Goal: Task Accomplishment & Management: Complete application form

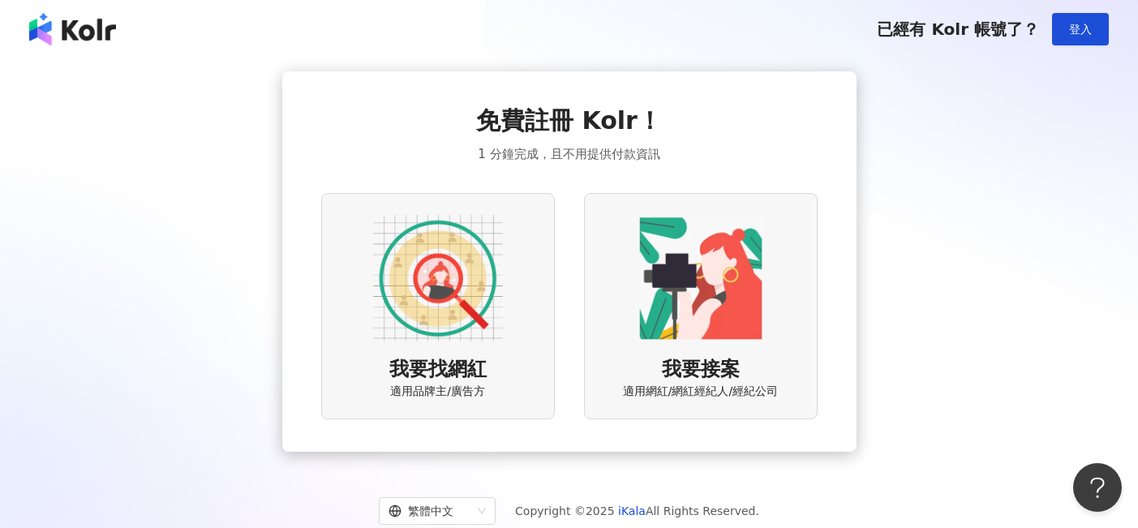
click at [677, 307] on img at bounding box center [701, 278] width 130 height 130
click at [712, 288] on img at bounding box center [701, 278] width 130 height 130
click at [691, 279] on img at bounding box center [701, 278] width 130 height 130
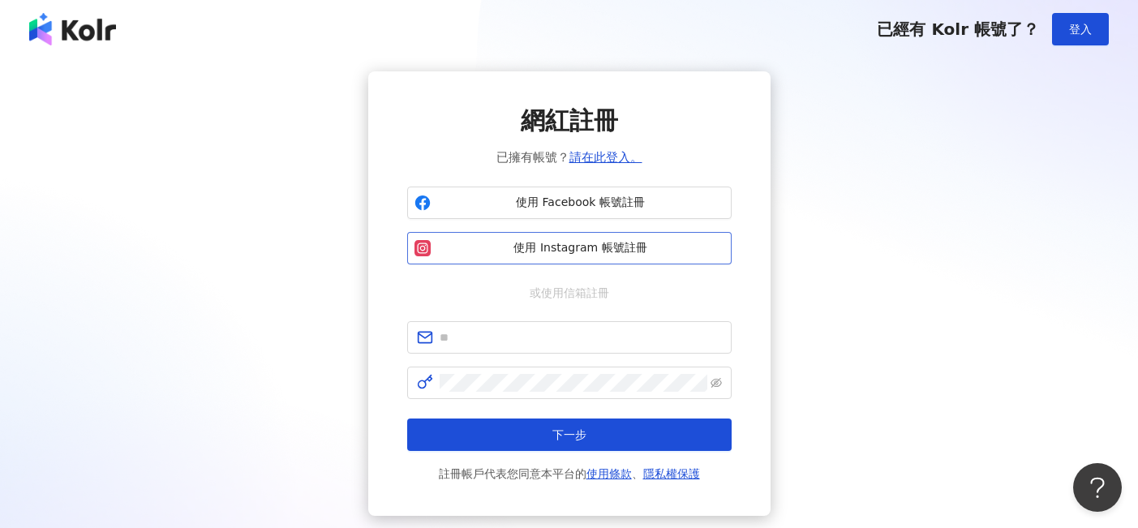
click at [548, 246] on span "使用 Instagram 帳號註冊" at bounding box center [580, 248] width 287 height 16
click at [559, 198] on span "使用 Facebook 帳號註冊" at bounding box center [580, 203] width 287 height 16
click at [72, 32] on img at bounding box center [72, 29] width 87 height 32
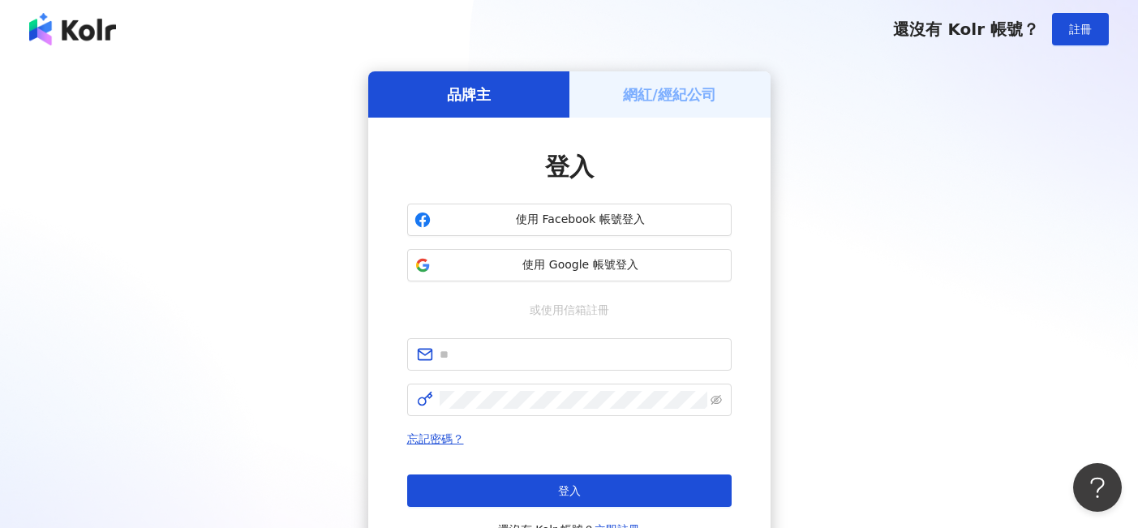
click at [73, 35] on img at bounding box center [72, 29] width 87 height 32
click at [665, 94] on h5 "網紅/經紀公司" at bounding box center [669, 94] width 93 height 20
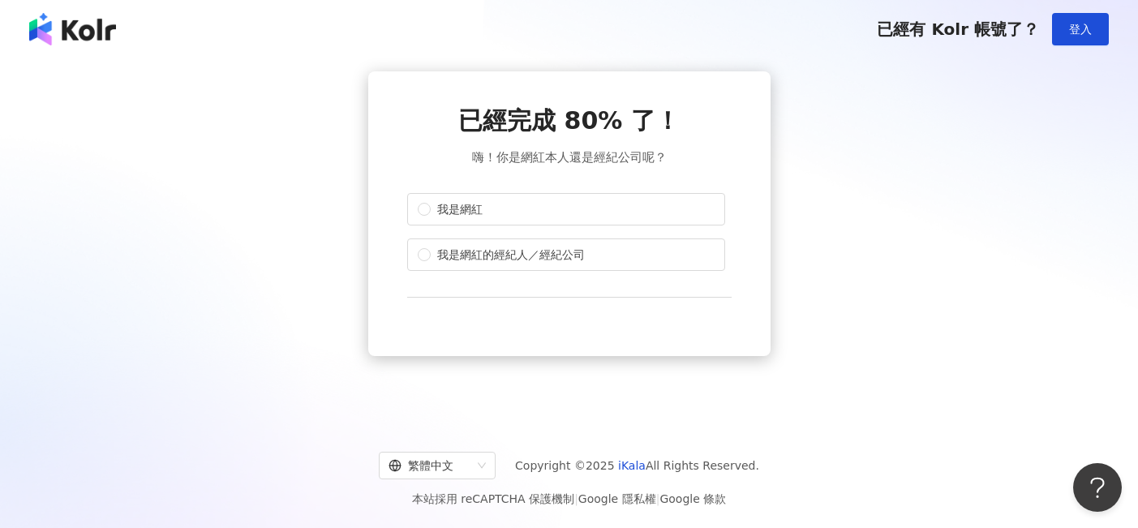
click at [97, 36] on img at bounding box center [72, 29] width 87 height 32
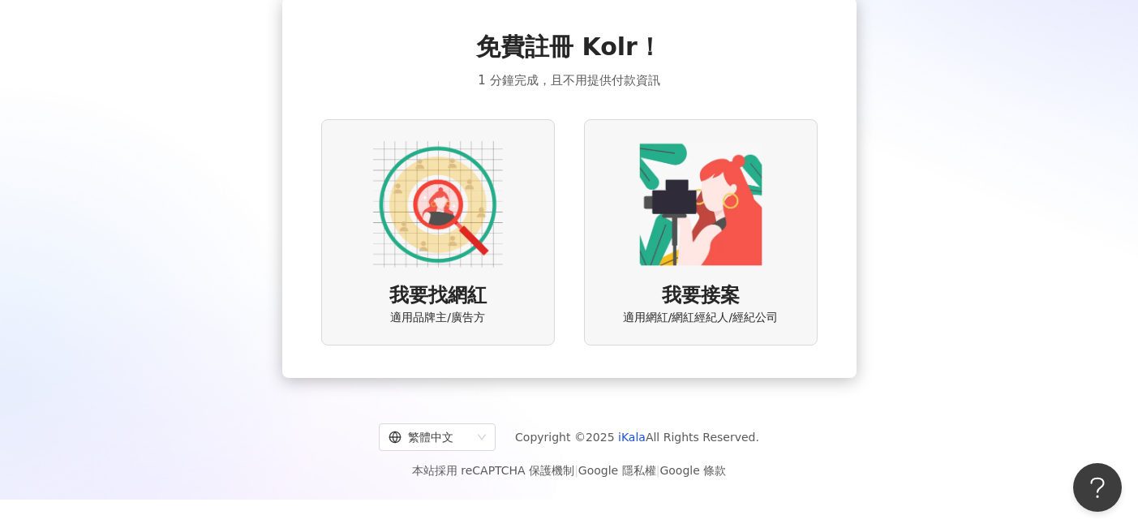
scroll to position [73, 0]
click at [656, 230] on img at bounding box center [701, 205] width 130 height 130
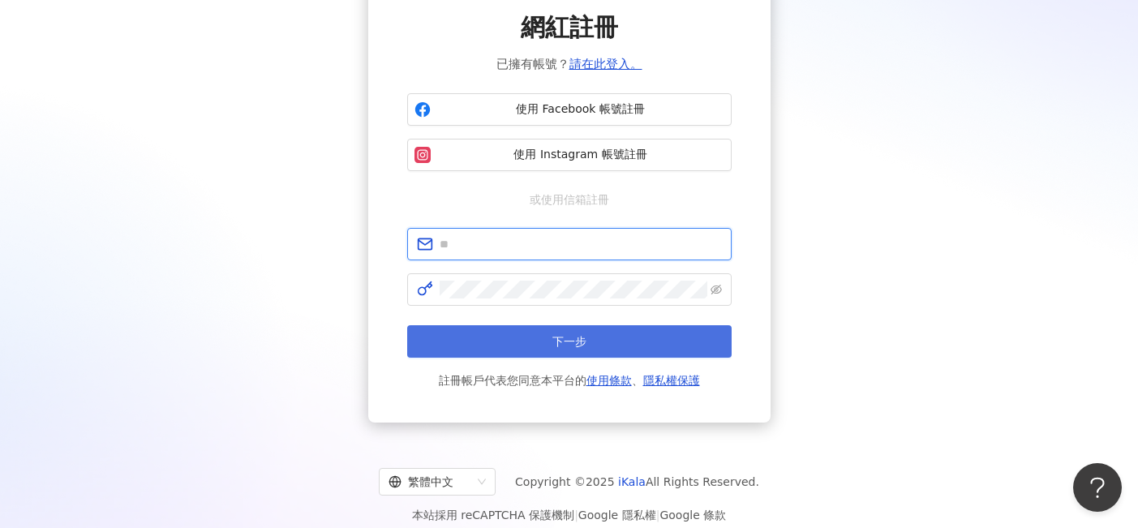
scroll to position [31, 0]
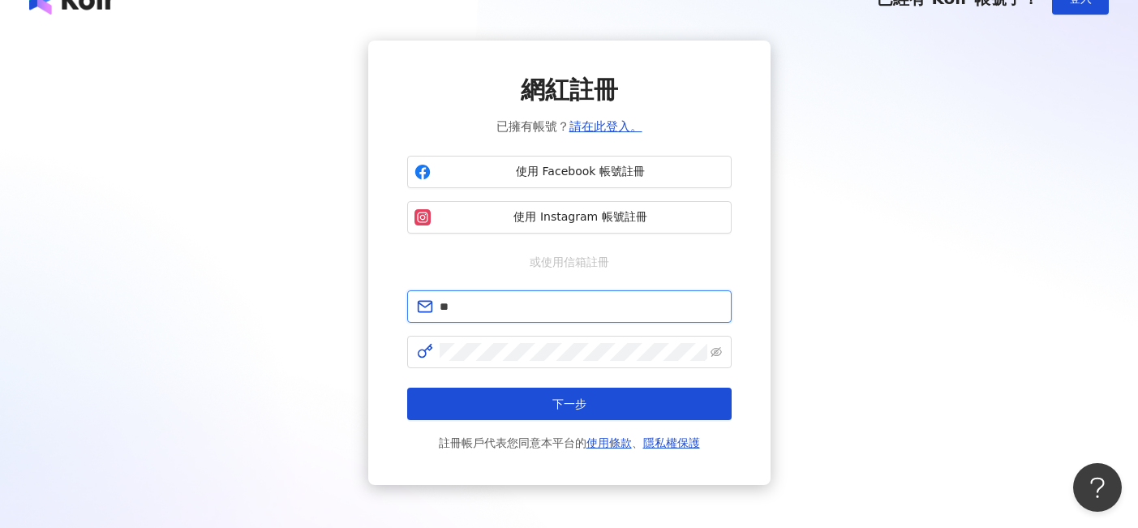
type input "*"
type input "**********"
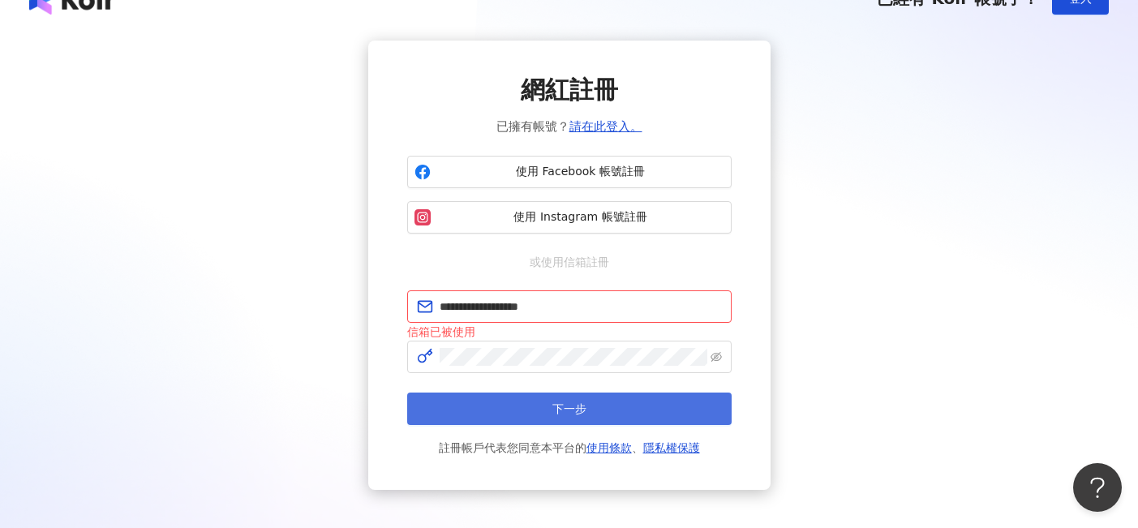
click at [523, 402] on button "下一步" at bounding box center [569, 409] width 324 height 32
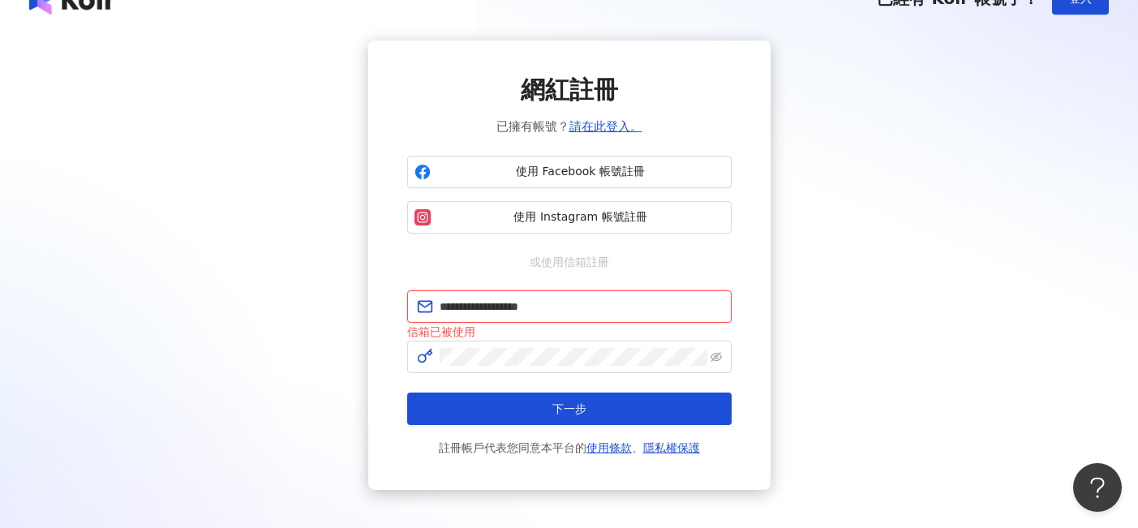
drag, startPoint x: 569, startPoint y: 307, endPoint x: 412, endPoint y: 307, distance: 156.6
click at [413, 307] on span "**********" at bounding box center [569, 306] width 324 height 32
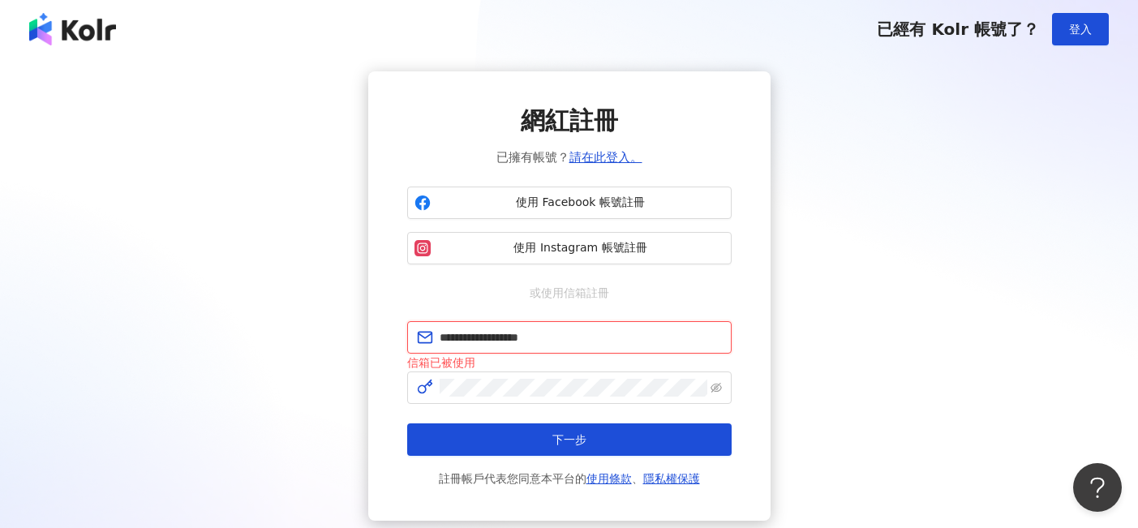
scroll to position [0, 0]
click at [1075, 28] on span "登入" at bounding box center [1080, 29] width 23 height 13
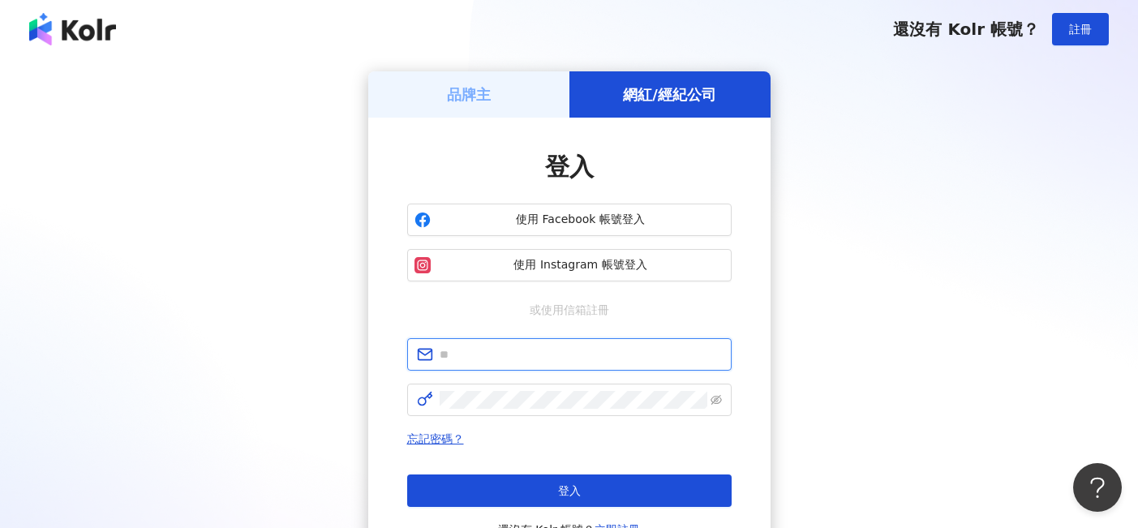
paste input "**********"
type input "**********"
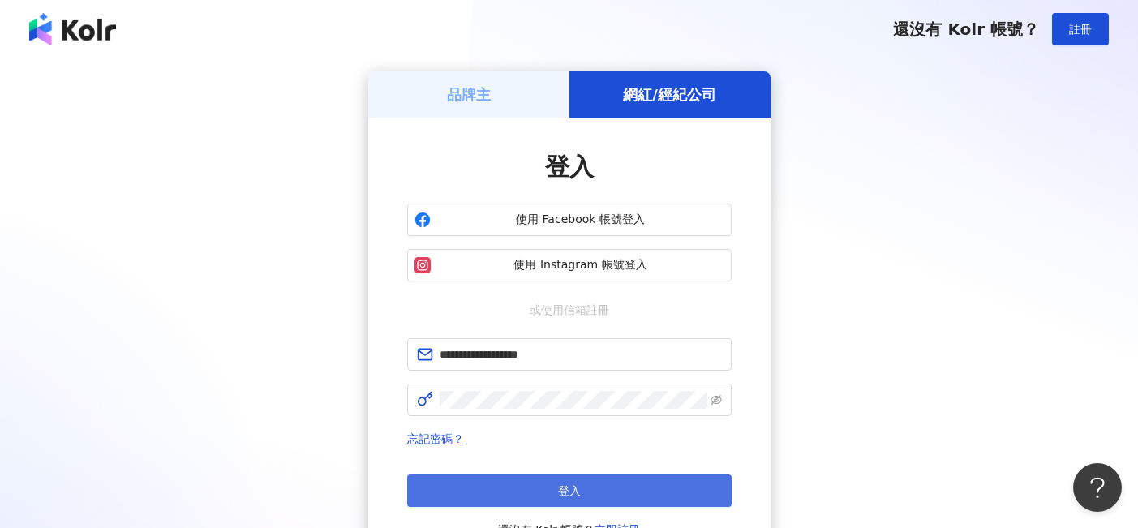
click at [533, 491] on button "登入" at bounding box center [569, 491] width 324 height 32
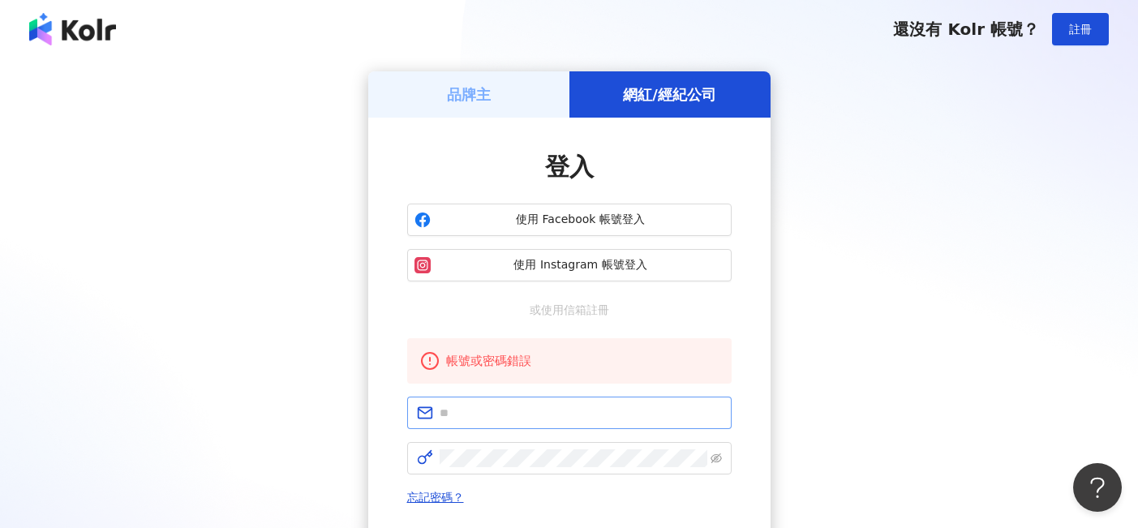
click at [509, 423] on span at bounding box center [569, 413] width 324 height 32
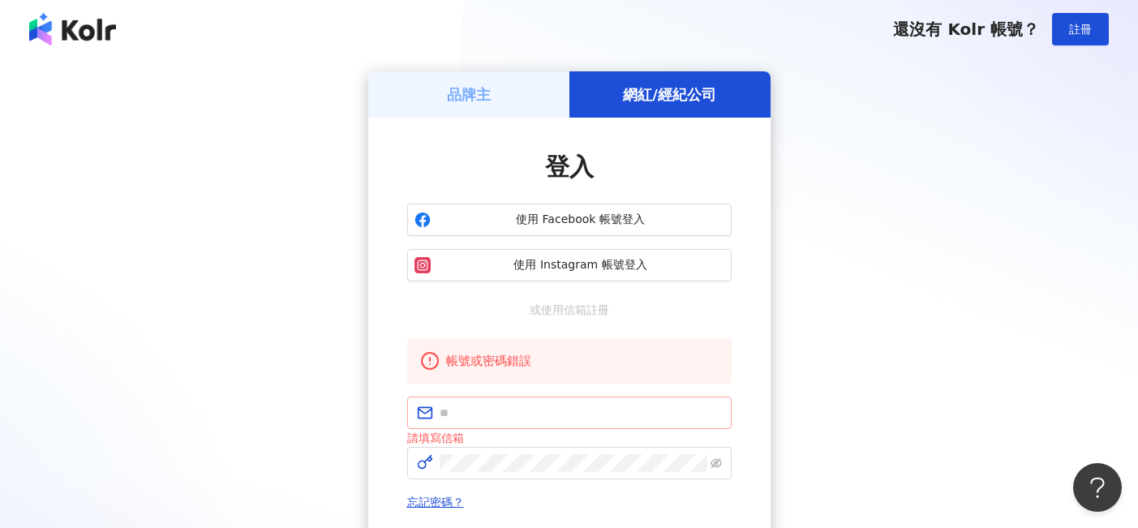
click at [509, 402] on span at bounding box center [569, 413] width 324 height 32
paste input "**********"
type input "**********"
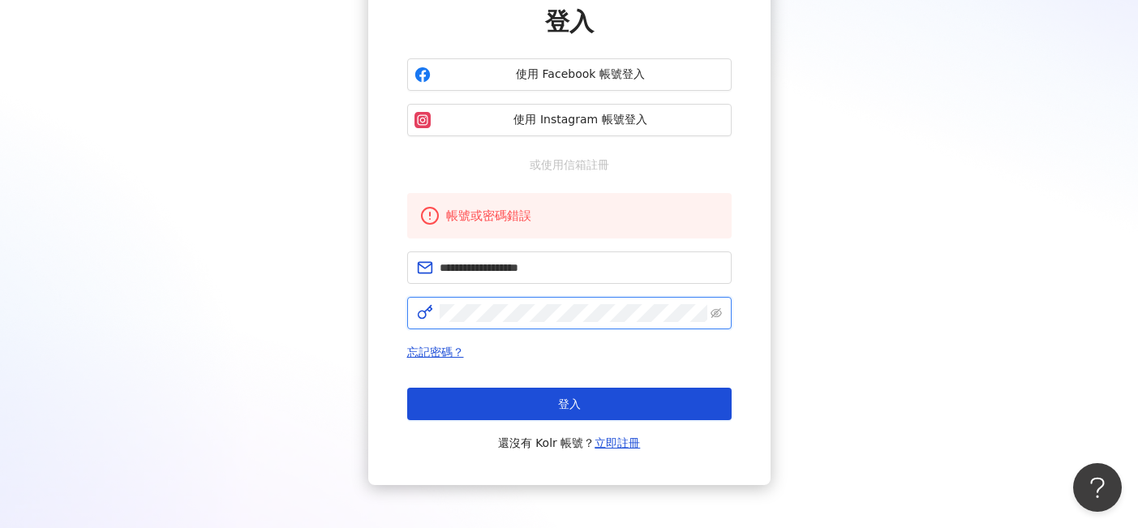
scroll to position [148, 0]
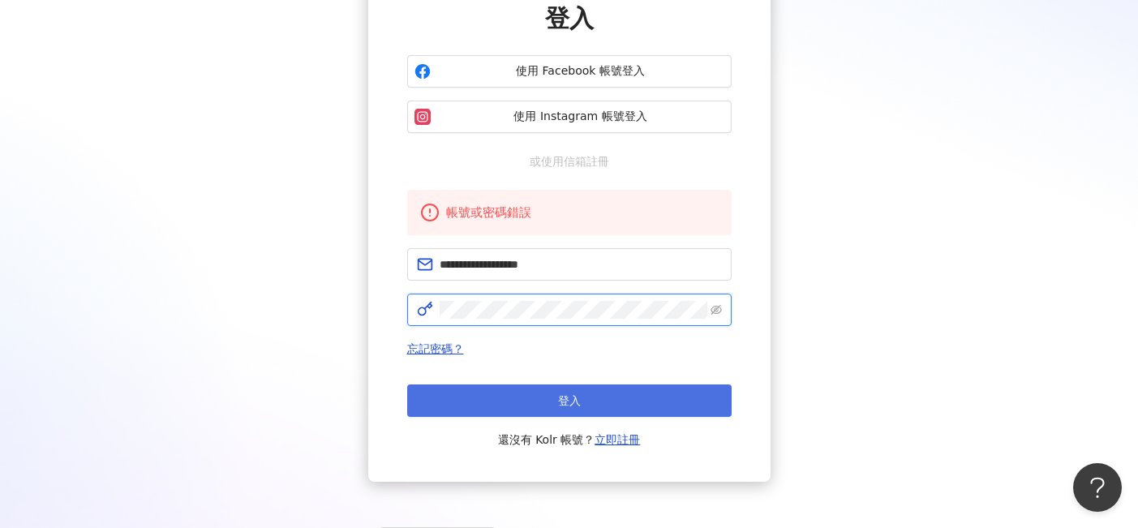
click at [569, 401] on button "登入" at bounding box center [569, 400] width 324 height 32
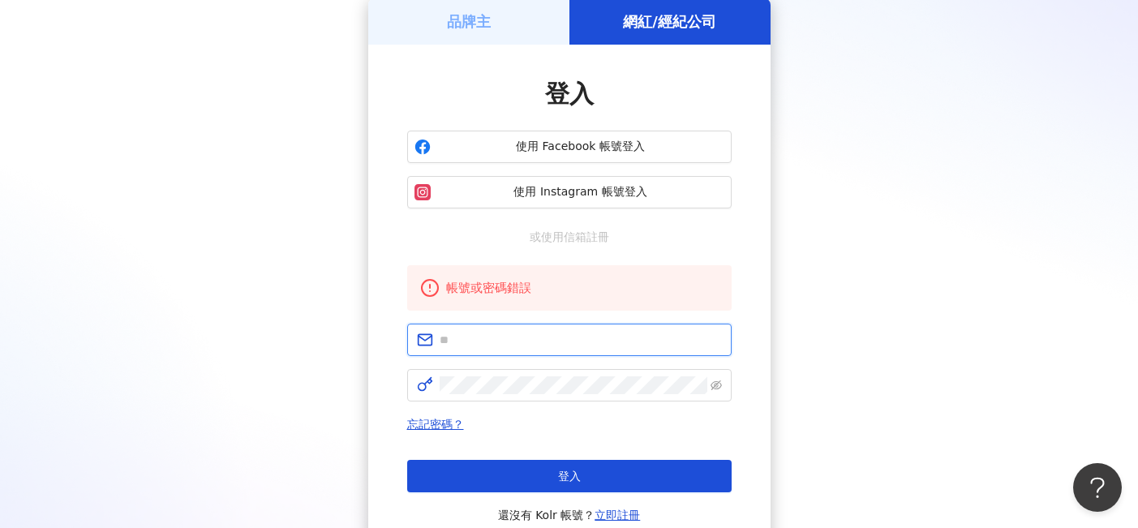
click at [523, 343] on input "text" at bounding box center [581, 340] width 282 height 18
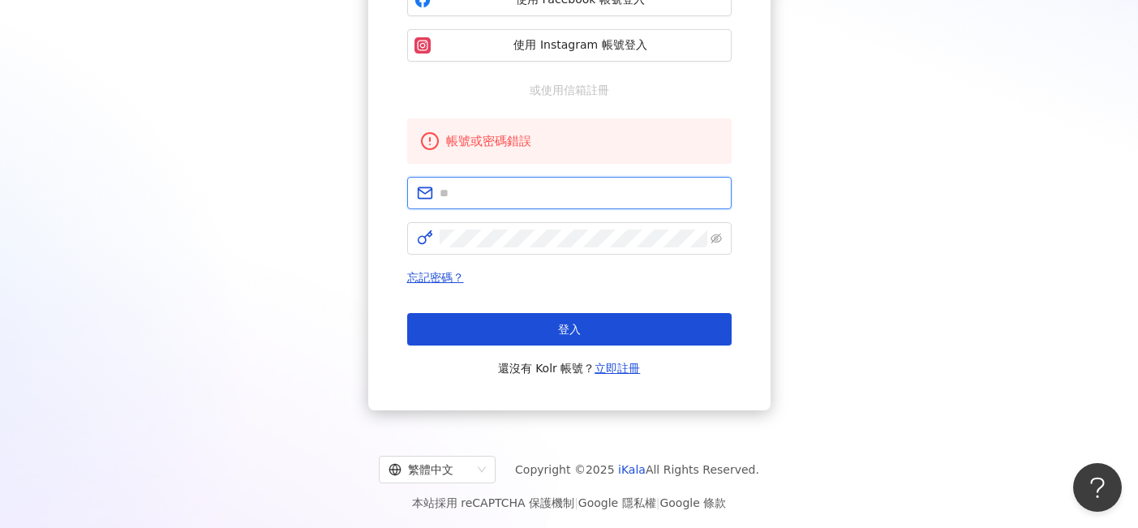
scroll to position [221, 0]
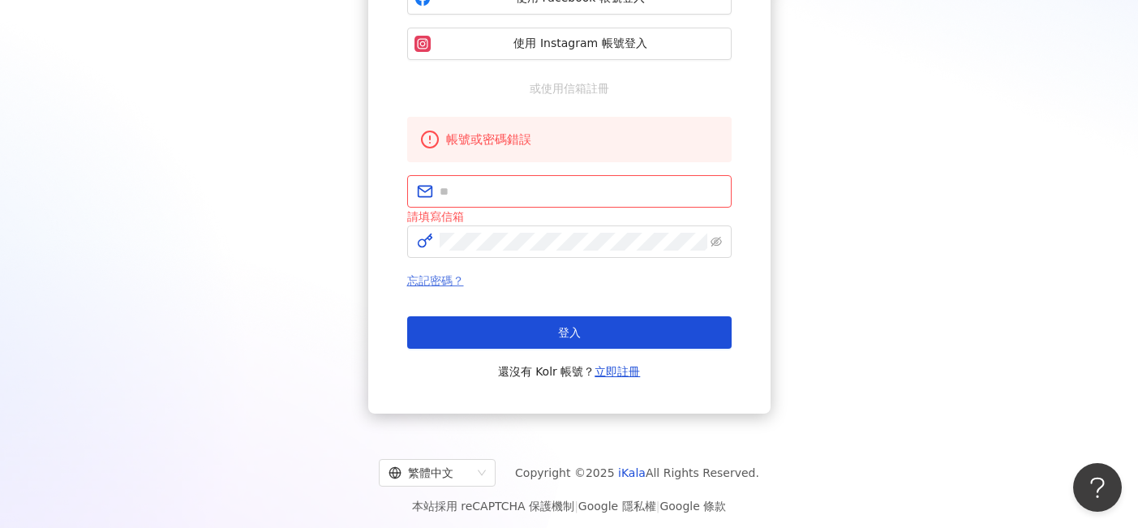
click at [448, 280] on link "忘記密碼？" at bounding box center [435, 280] width 57 height 13
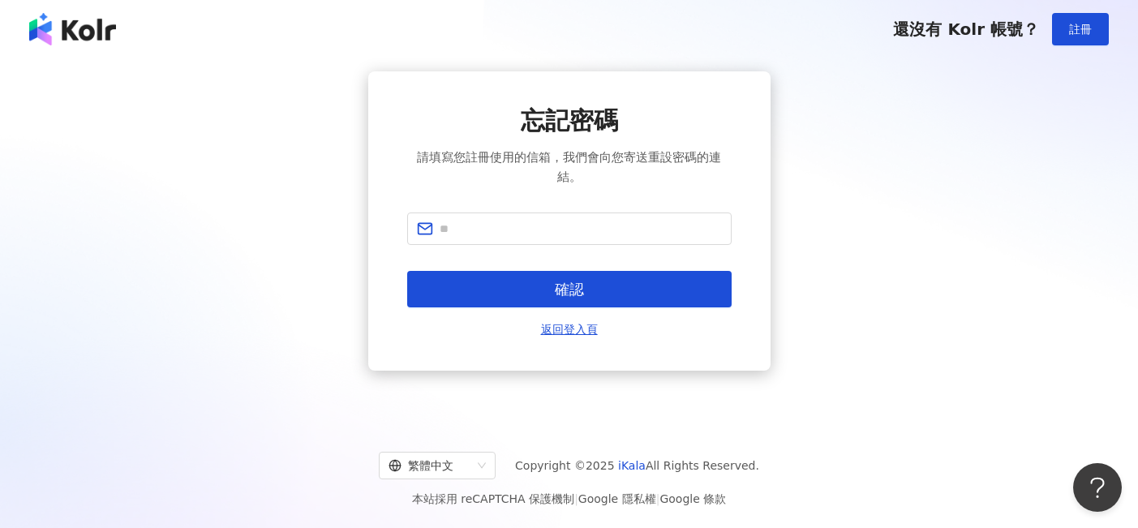
click at [488, 211] on div "忘記密碼 請填寫您註冊使用的信箱，我們會向您寄送重設密碼的連結。 確認 返回登入頁" at bounding box center [569, 221] width 324 height 234
click at [478, 226] on input "text" at bounding box center [581, 229] width 282 height 18
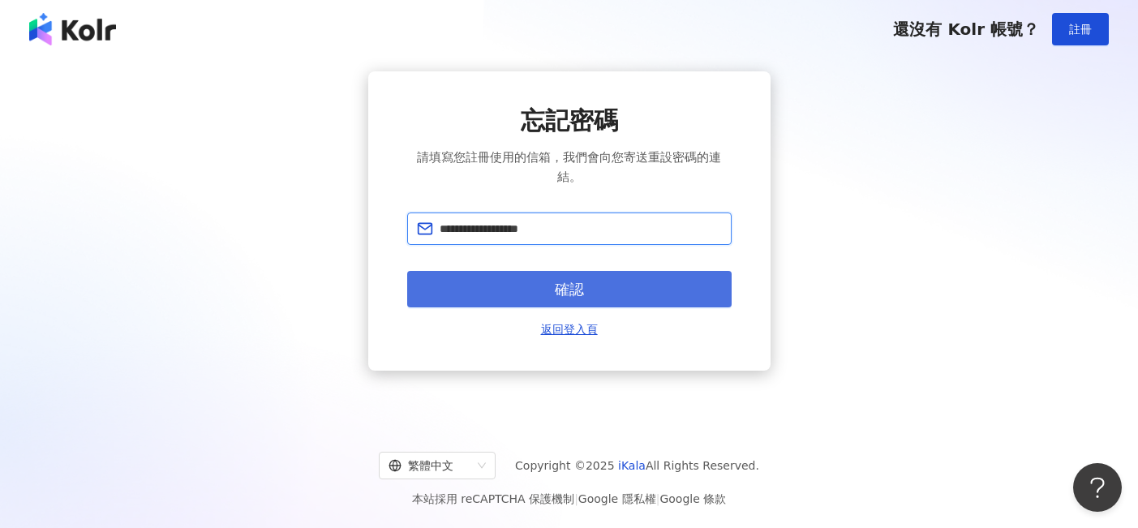
type input "**********"
click at [580, 285] on span "確認" at bounding box center [569, 290] width 29 height 18
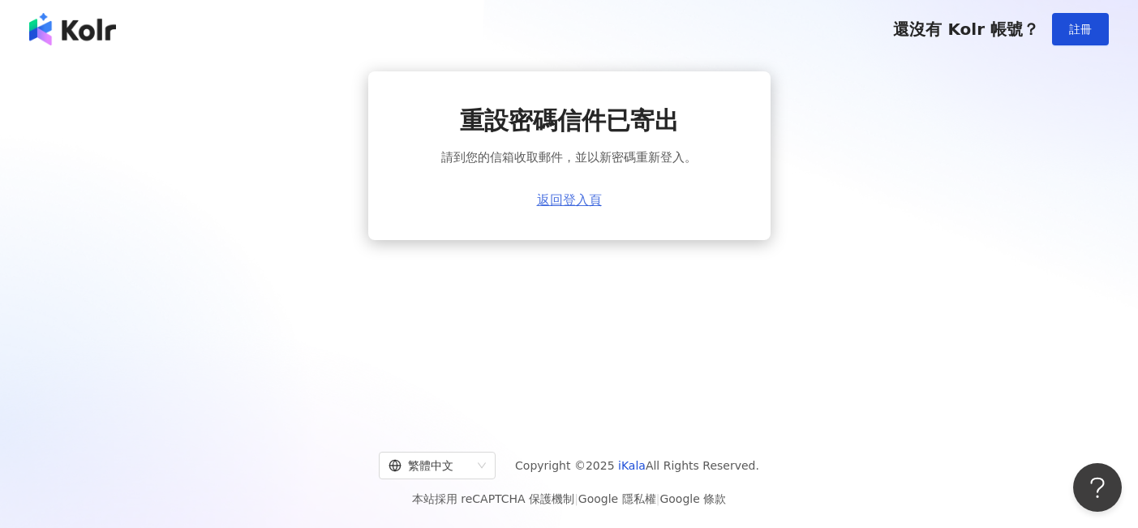
click at [570, 202] on link "返回登入頁" at bounding box center [569, 200] width 65 height 15
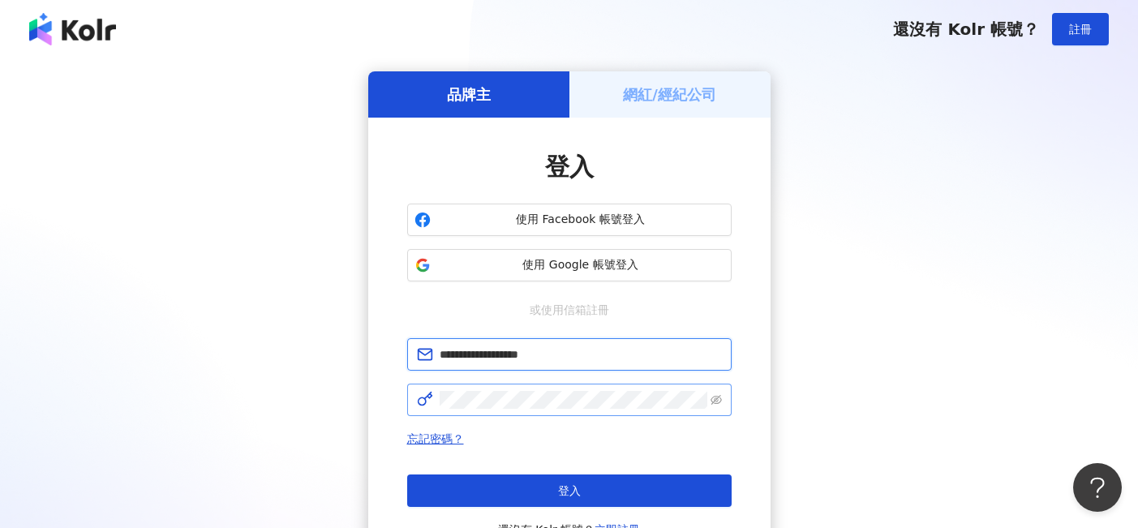
type input "**********"
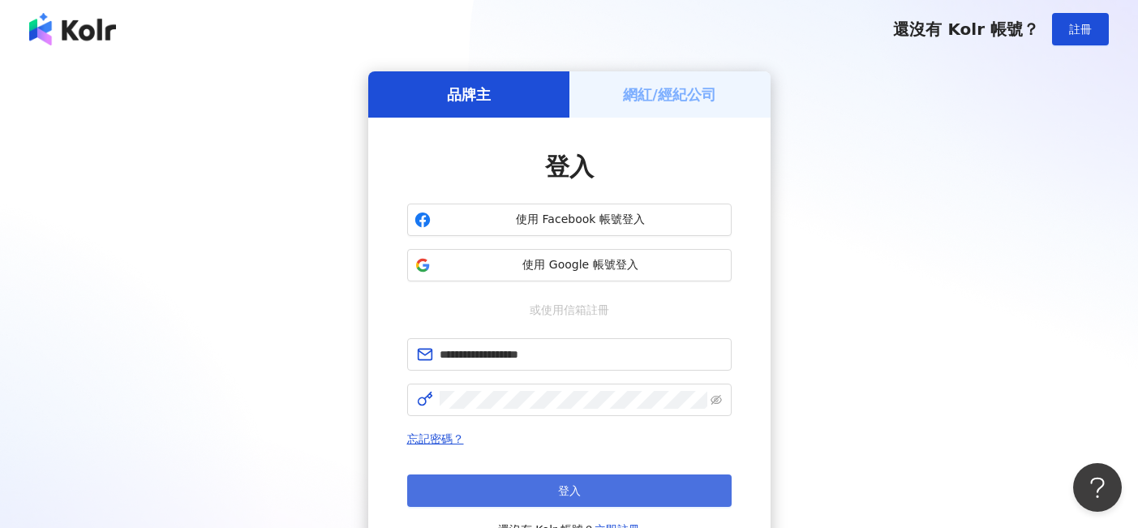
click at [519, 498] on button "登入" at bounding box center [569, 491] width 324 height 32
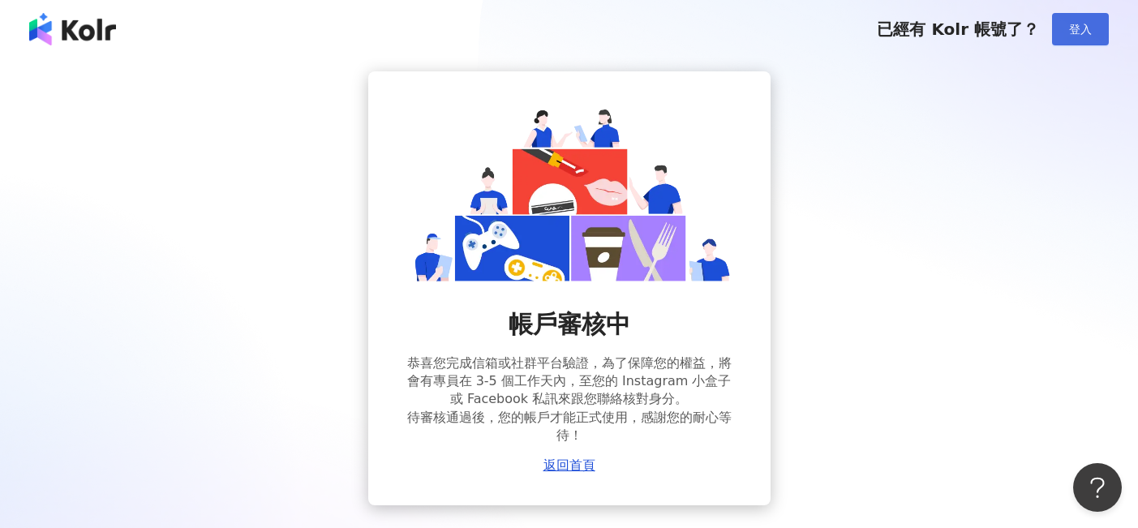
click at [1063, 27] on button "登入" at bounding box center [1080, 29] width 57 height 32
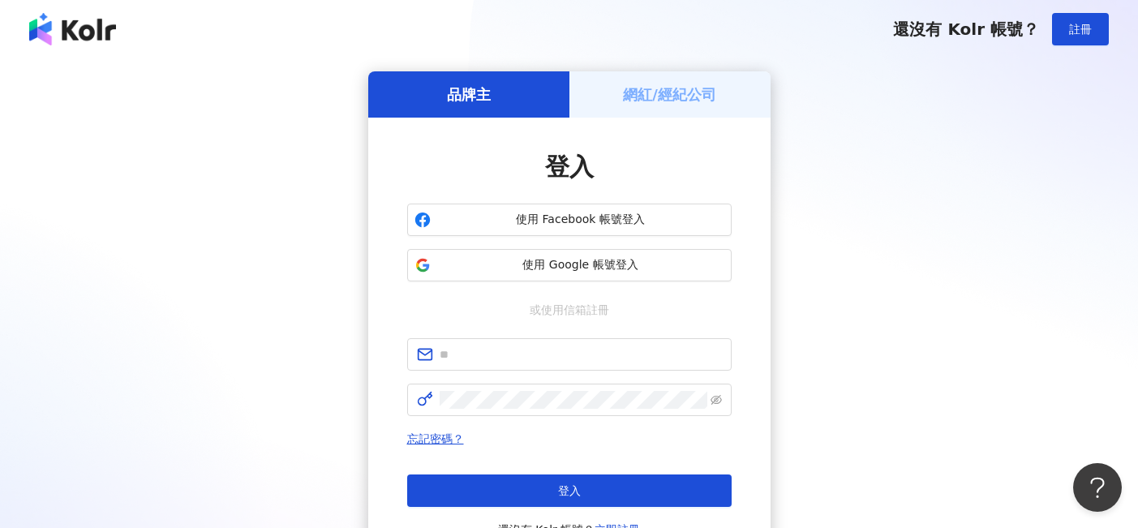
click at [653, 118] on div "登入 使用 Facebook 帳號登入 使用 Google 帳號登入 或使用信箱註冊 忘記密碼？ 登入 還沒有 Kolr 帳號？ 立即註冊" at bounding box center [569, 345] width 402 height 454
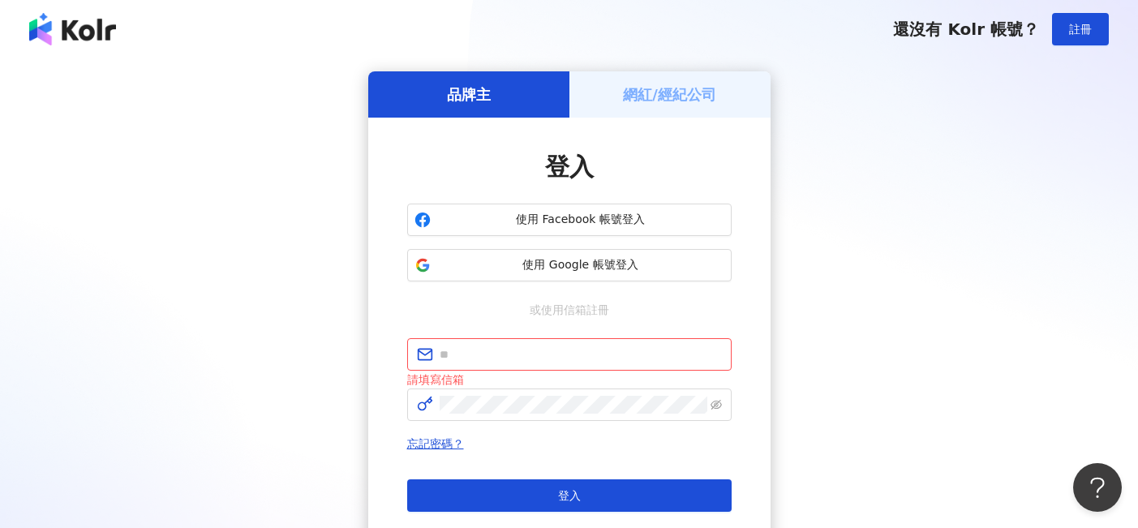
click at [652, 101] on h5 "網紅/經紀公司" at bounding box center [669, 94] width 93 height 20
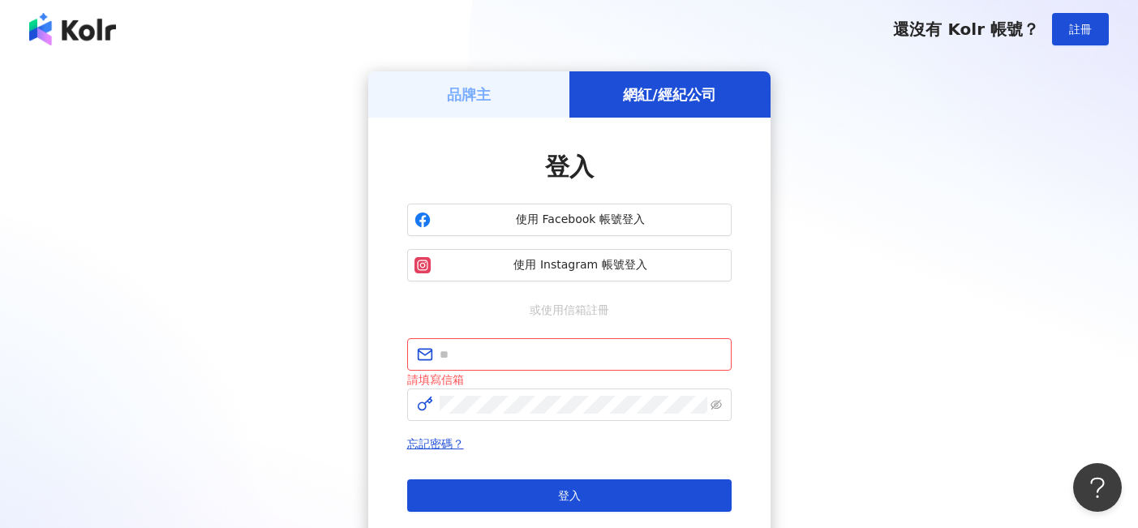
click at [652, 94] on h5 "網紅/經紀公司" at bounding box center [669, 94] width 93 height 20
click at [591, 270] on span "使用 Instagram 帳號登入" at bounding box center [580, 265] width 287 height 16
click at [81, 39] on img at bounding box center [72, 29] width 87 height 32
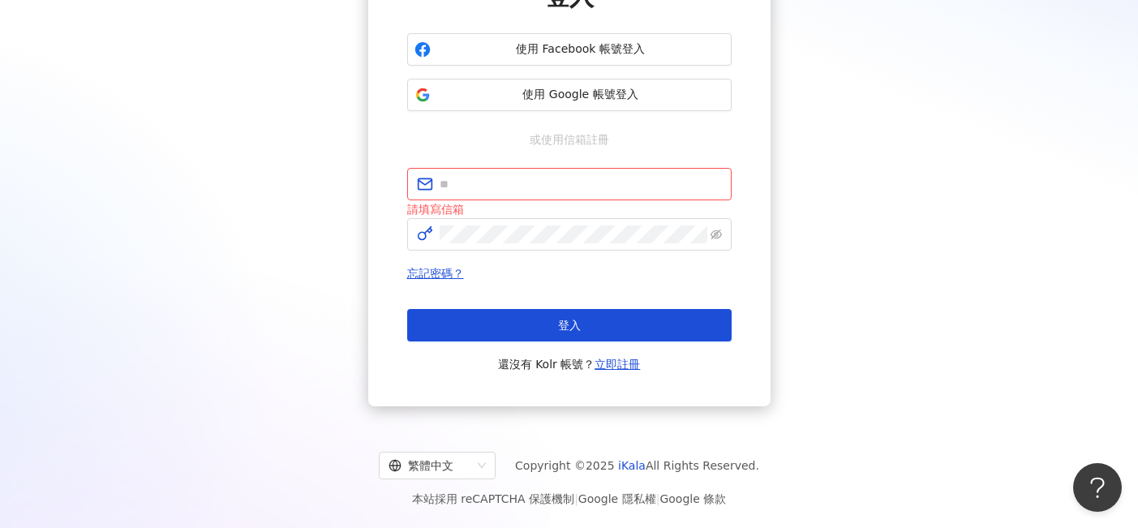
scroll to position [170, 0]
click at [616, 363] on link "立即註冊" at bounding box center [617, 364] width 45 height 13
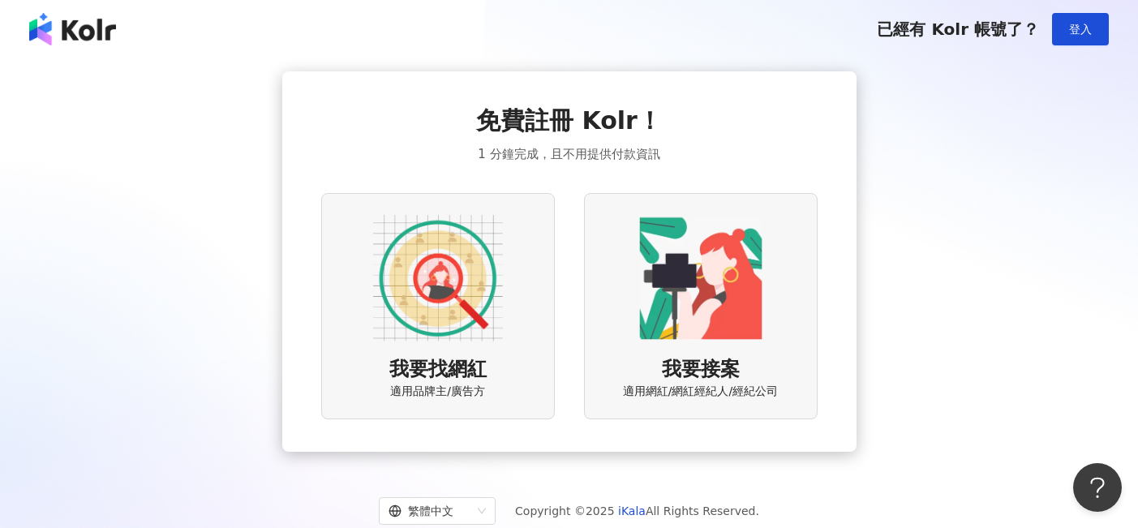
click at [644, 289] on img at bounding box center [701, 278] width 130 height 130
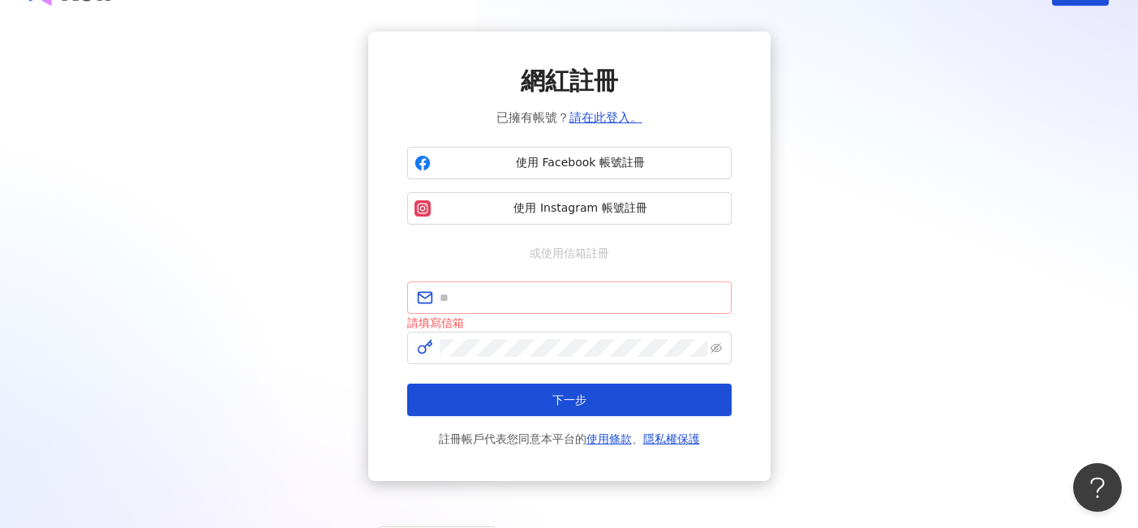
scroll to position [40, 0]
click at [569, 292] on input "text" at bounding box center [581, 298] width 282 height 18
click at [569, 204] on span "使用 Instagram 帳號註冊" at bounding box center [580, 208] width 287 height 16
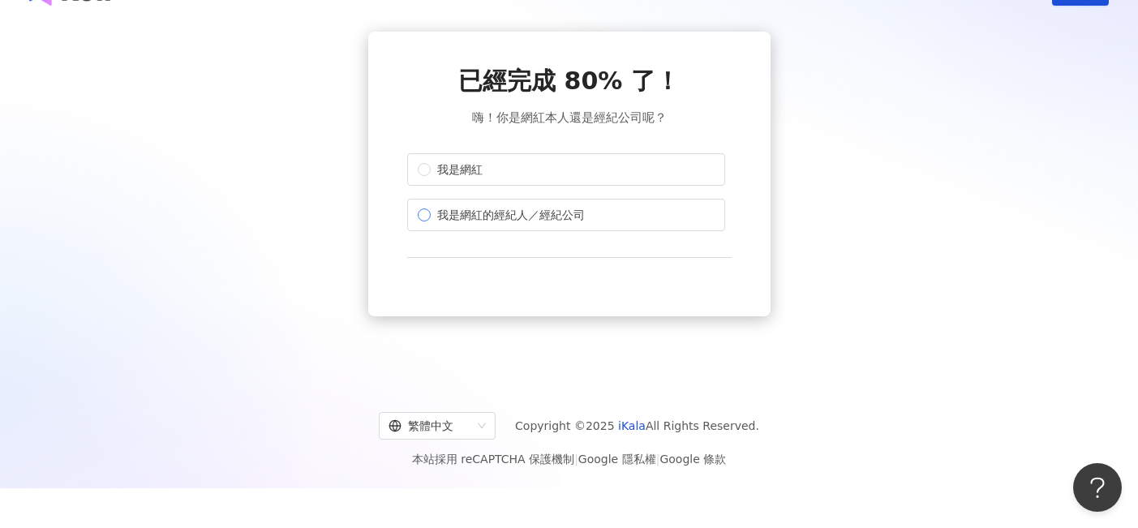
click at [544, 216] on span "我是網紅的經紀人／經紀公司" at bounding box center [511, 215] width 161 height 18
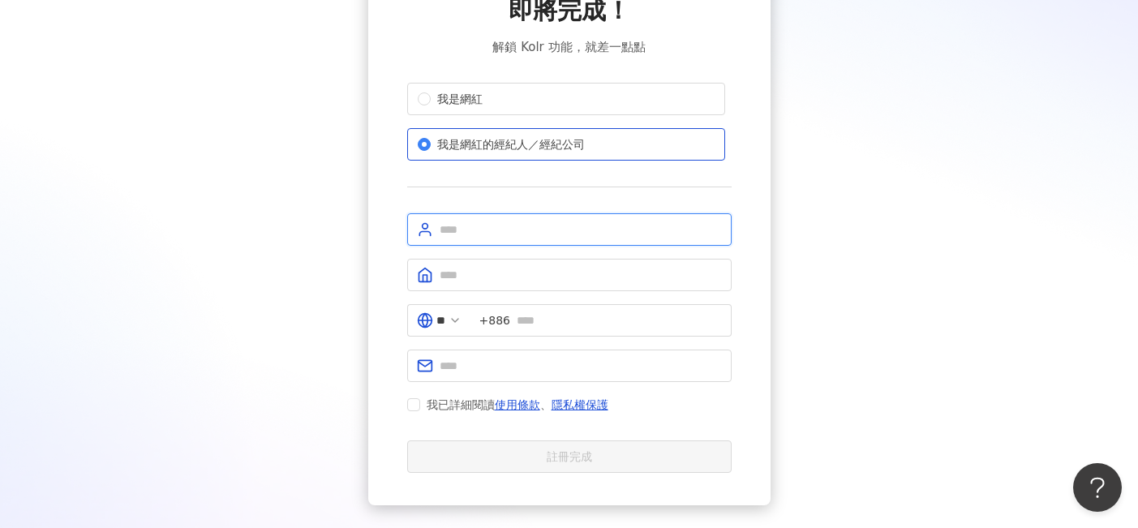
scroll to position [108, 0]
type input "*"
type input "***"
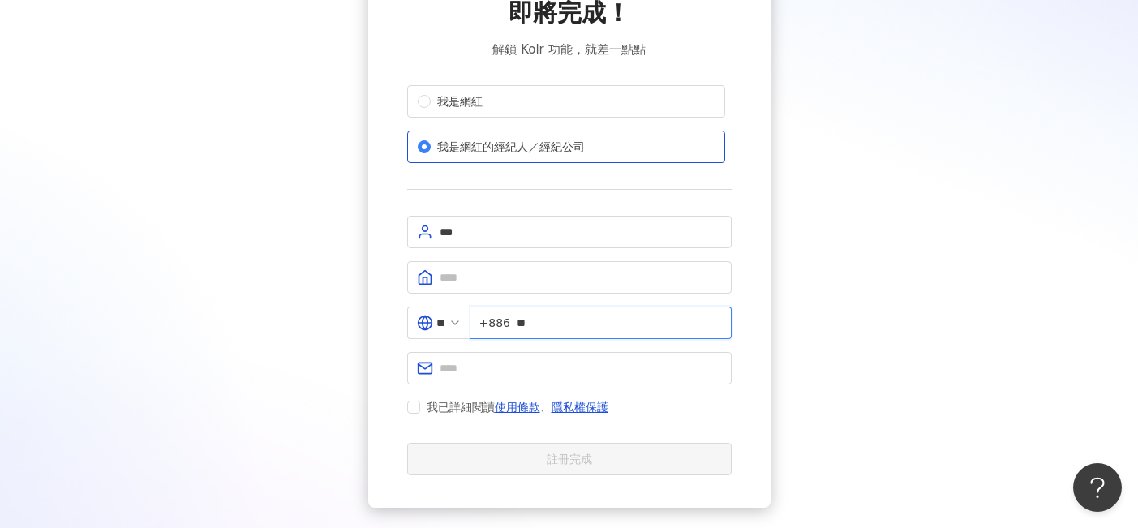
type input "*"
type input "**********"
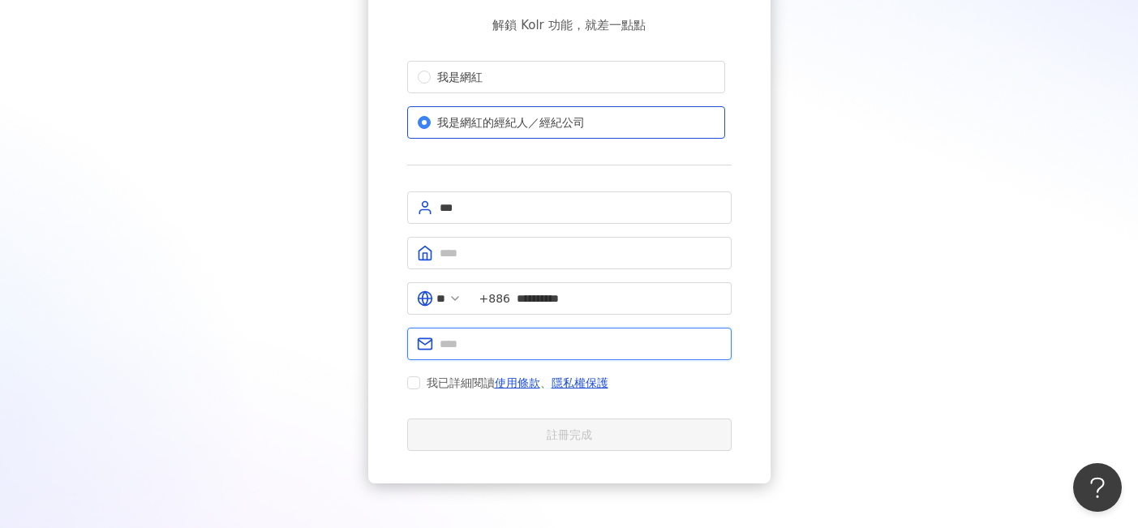
scroll to position [145, 0]
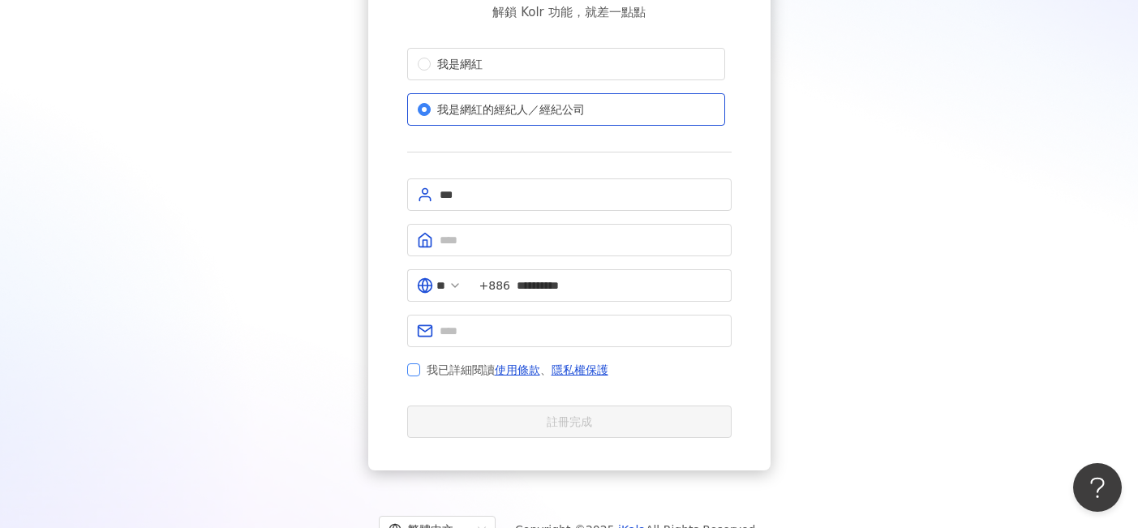
click at [421, 367] on span "我已詳細閱讀 使用條款 、 隱私權保護" at bounding box center [517, 369] width 195 height 19
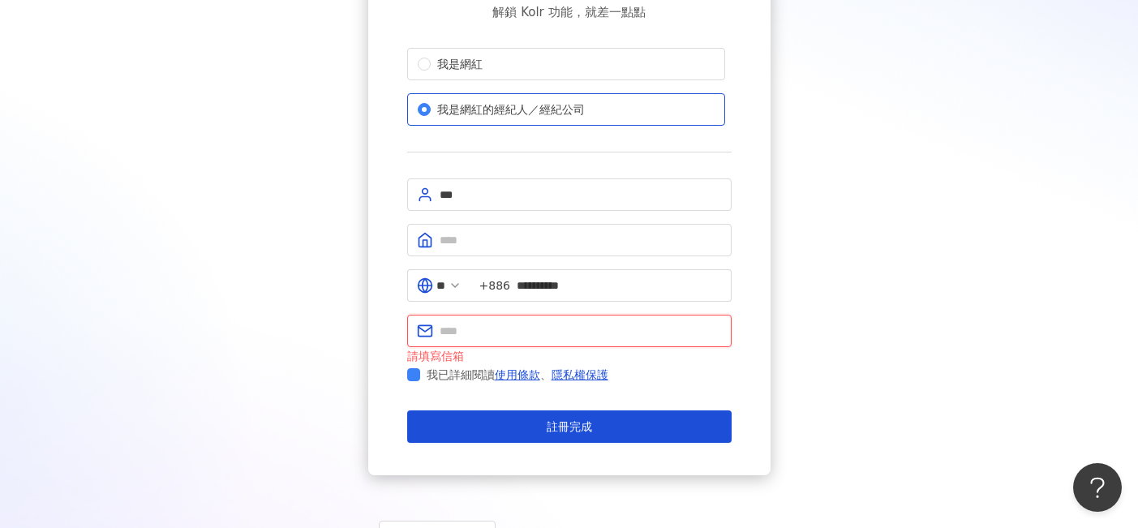
click at [461, 332] on input "text" at bounding box center [581, 331] width 282 height 18
type input "**********"
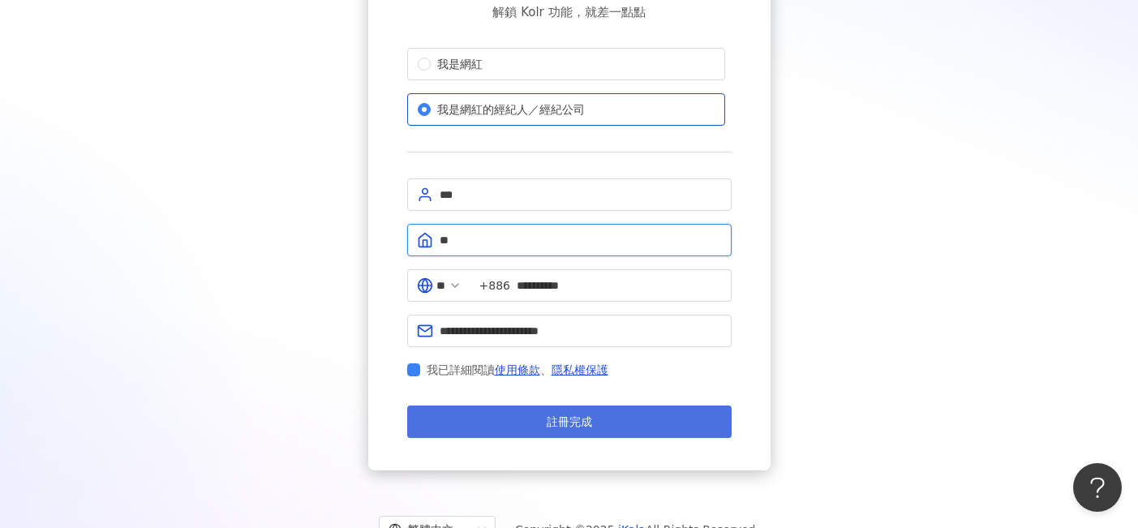
type input "**"
click at [523, 421] on button "註冊完成" at bounding box center [569, 422] width 324 height 32
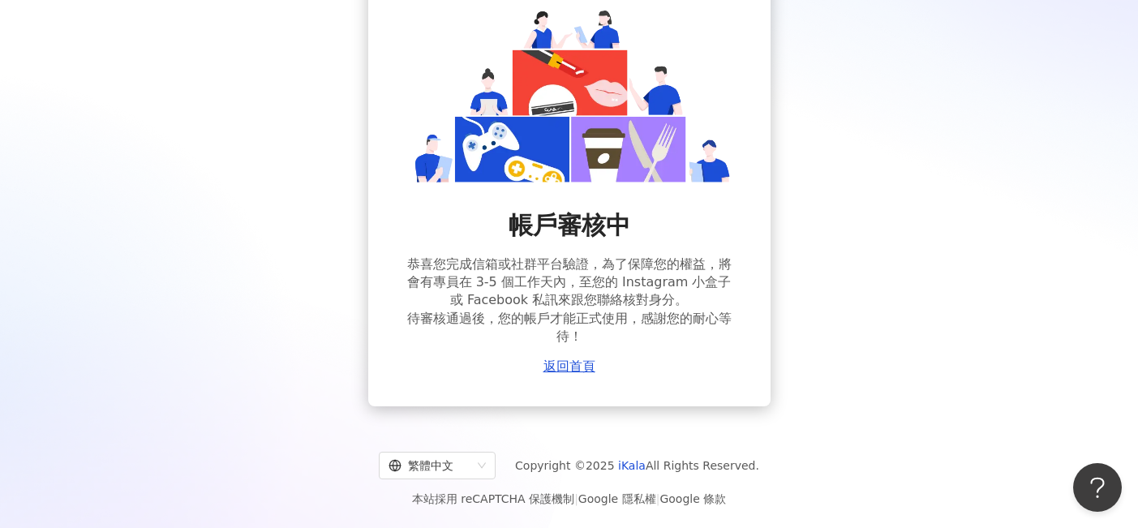
scroll to position [97, 0]
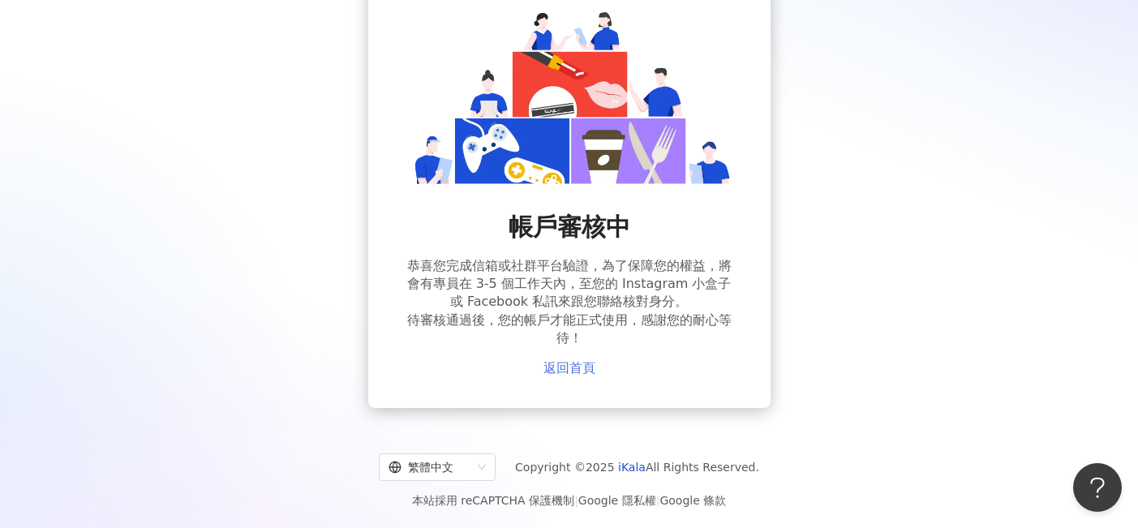
click at [577, 364] on link "返回首頁" at bounding box center [569, 368] width 52 height 15
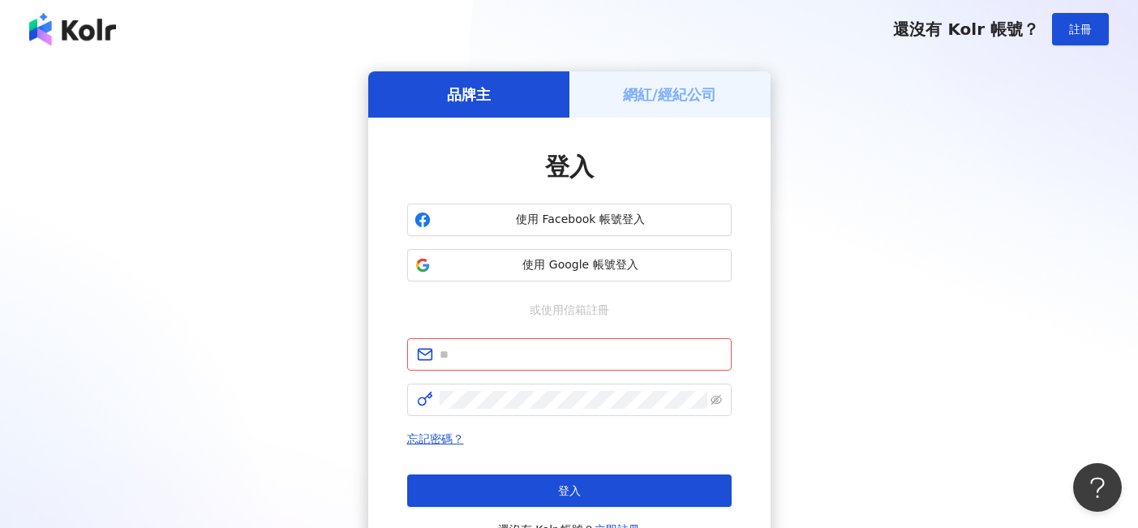
click at [638, 98] on h5 "網紅/經紀公司" at bounding box center [669, 94] width 93 height 20
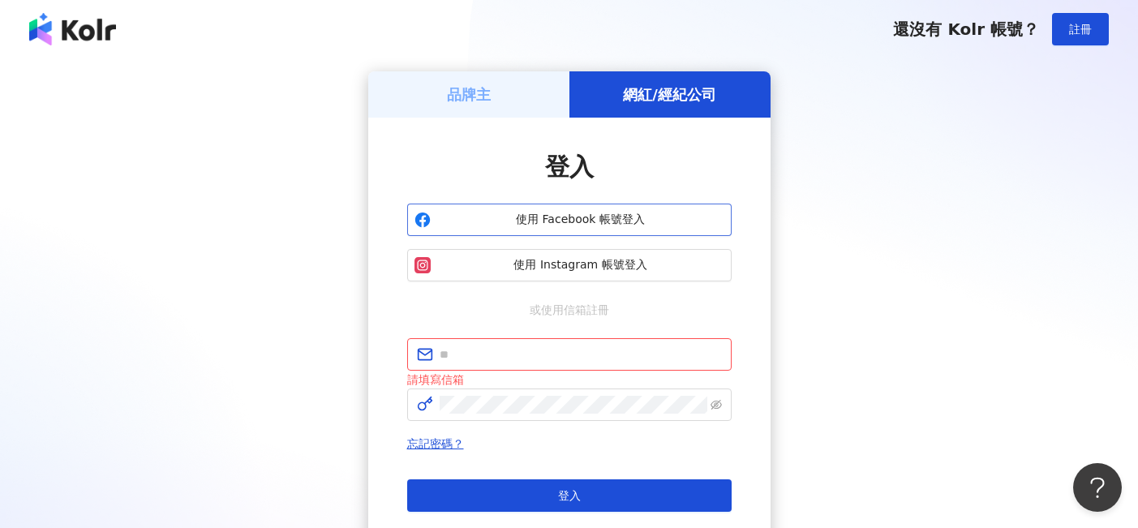
click at [552, 217] on span "使用 Facebook 帳號登入" at bounding box center [580, 220] width 287 height 16
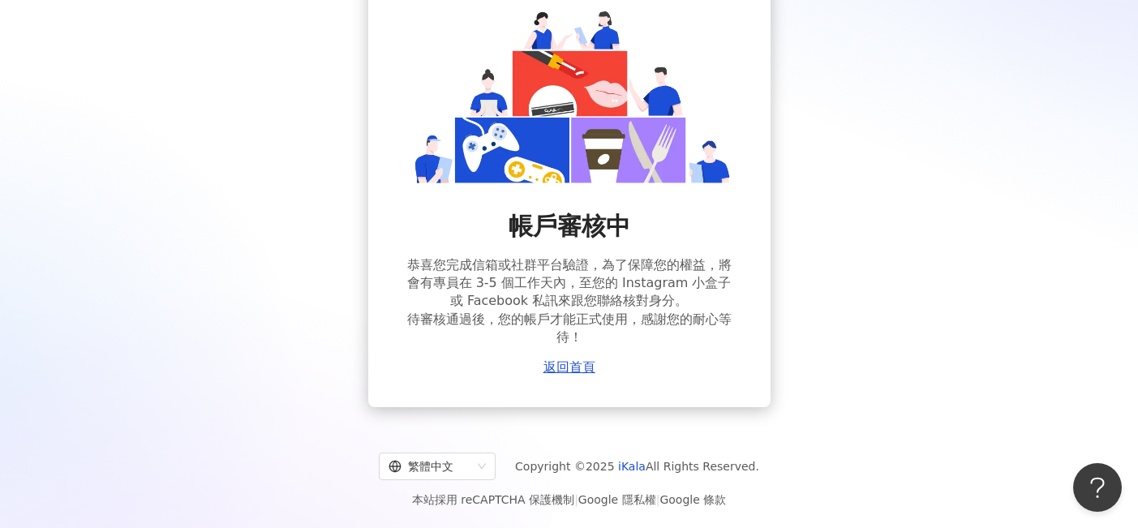
scroll to position [97, 0]
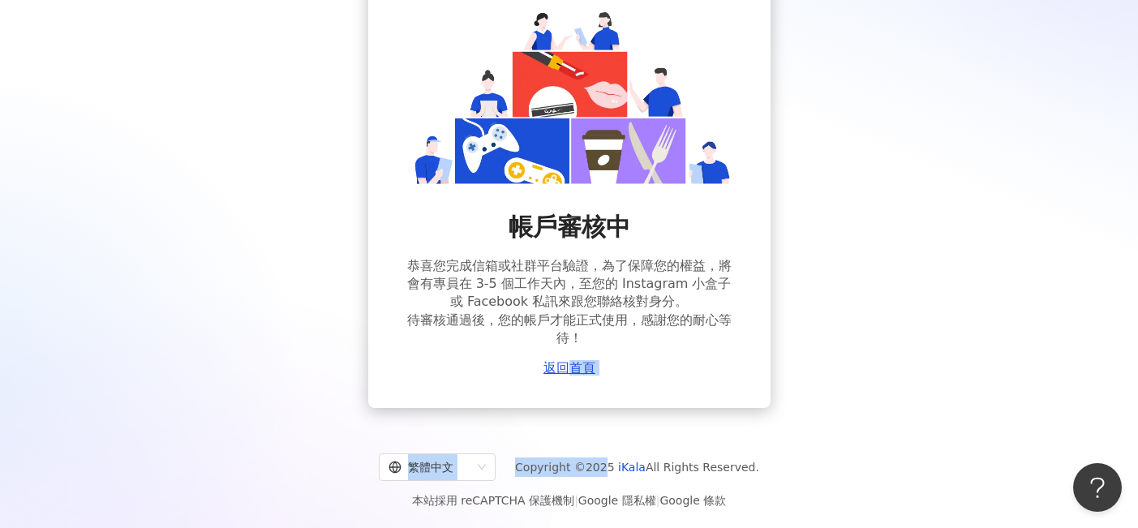
drag, startPoint x: 574, startPoint y: 365, endPoint x: 608, endPoint y: 458, distance: 98.8
click at [608, 457] on div "已經有 Kolr 帳號了？ 登入 帳戶審核中 恭喜您完成信箱或社群平台驗證，為了保障您的權益，將會有專員在 3-5 個工作天內，至您的 Instagram 小…" at bounding box center [569, 216] width 1138 height 627
click at [680, 423] on div "繁體中文 Copyright © 2025 iKala All Rights Reserved. 本站採用 reCAPTCHA 保護機制 | Google 隱…" at bounding box center [569, 475] width 1138 height 109
